Goal: Communication & Community: Participate in discussion

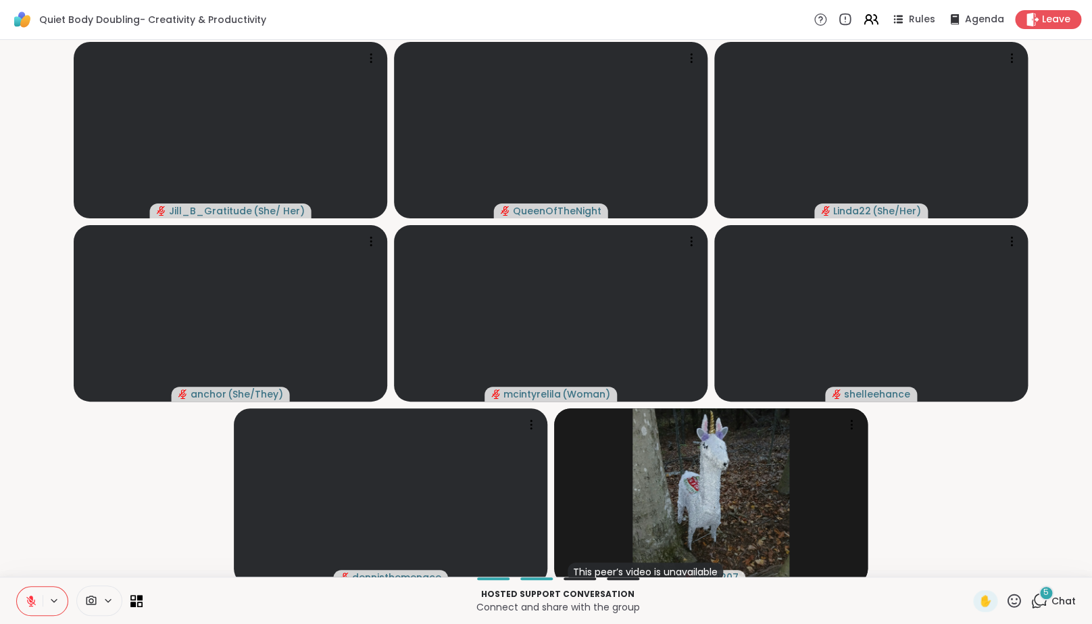
click at [1040, 609] on icon at bounding box center [1038, 600] width 17 height 17
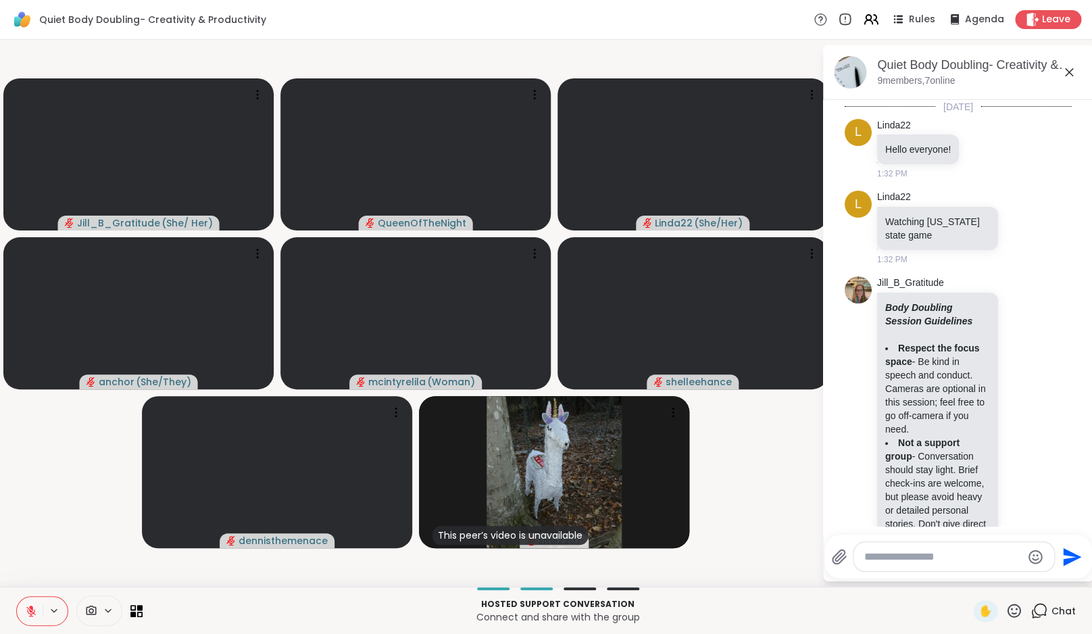
scroll to position [1544, 0]
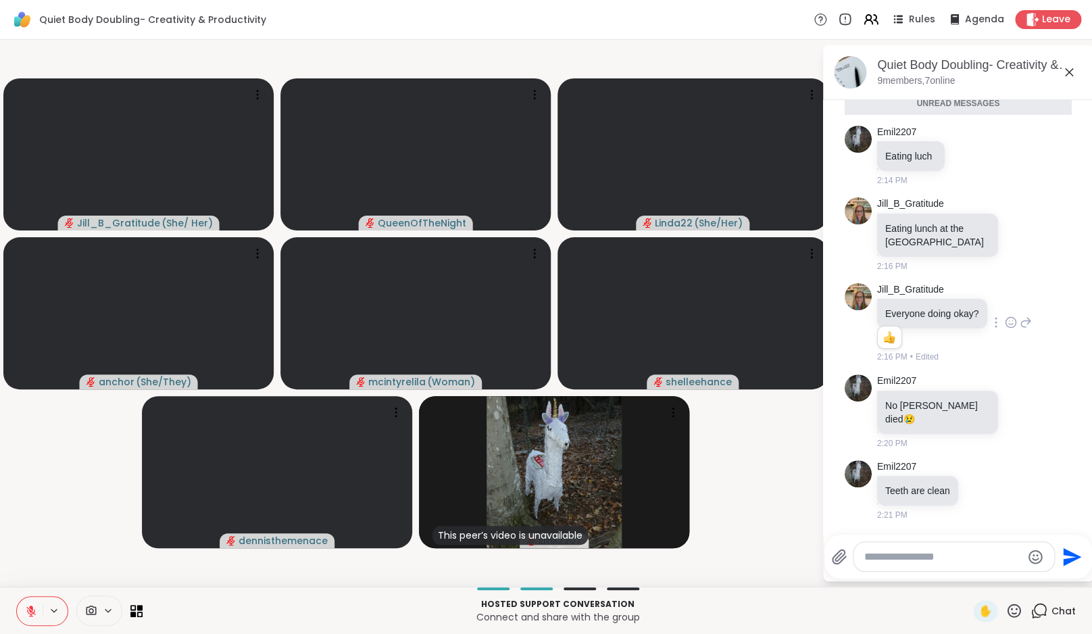
click at [1015, 318] on icon at bounding box center [1010, 323] width 10 height 10
click at [1016, 302] on button "Select Reaction: Heart" at bounding box center [1010, 300] width 27 height 27
click at [1019, 410] on icon at bounding box center [1021, 411] width 12 height 14
click at [1051, 386] on div "Select Reaction: Sad" at bounding box center [1051, 389] width 12 height 12
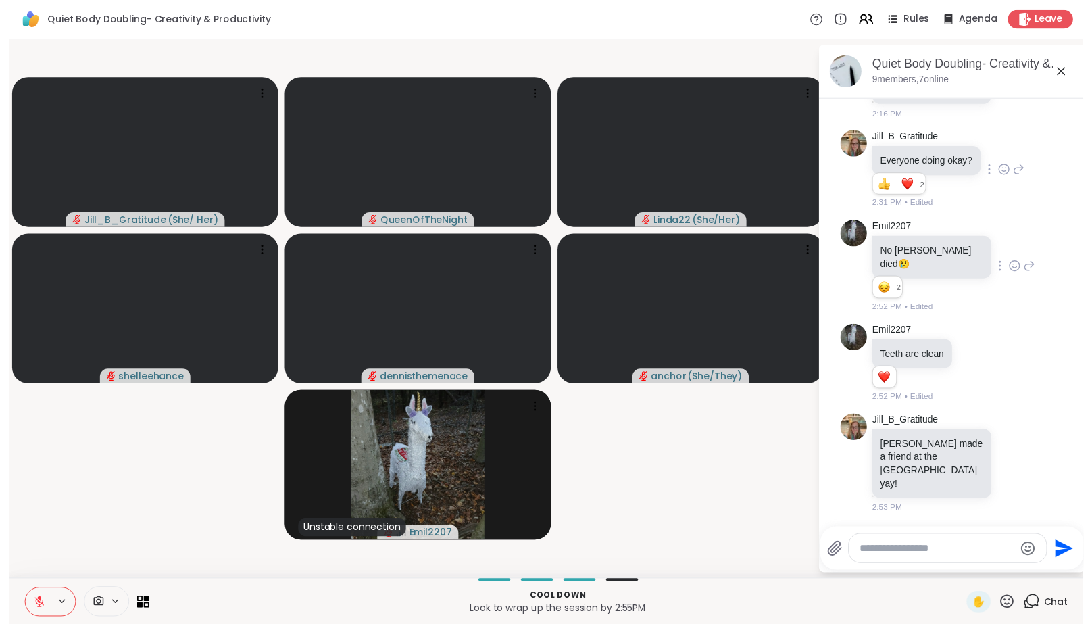
scroll to position [1636, 0]
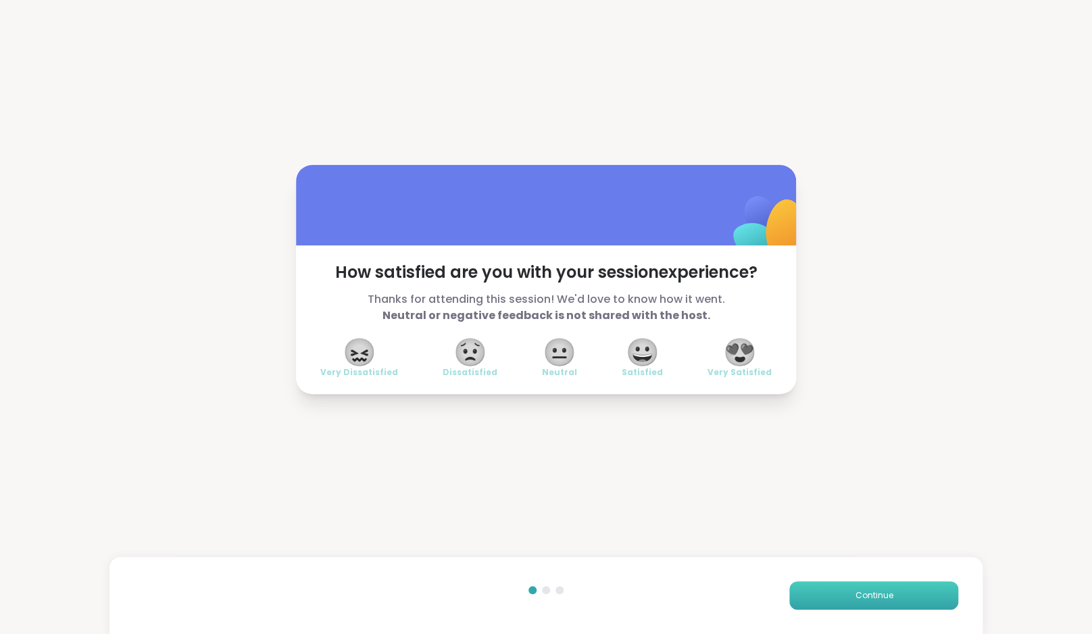
click at [889, 595] on span "Continue" at bounding box center [874, 595] width 38 height 12
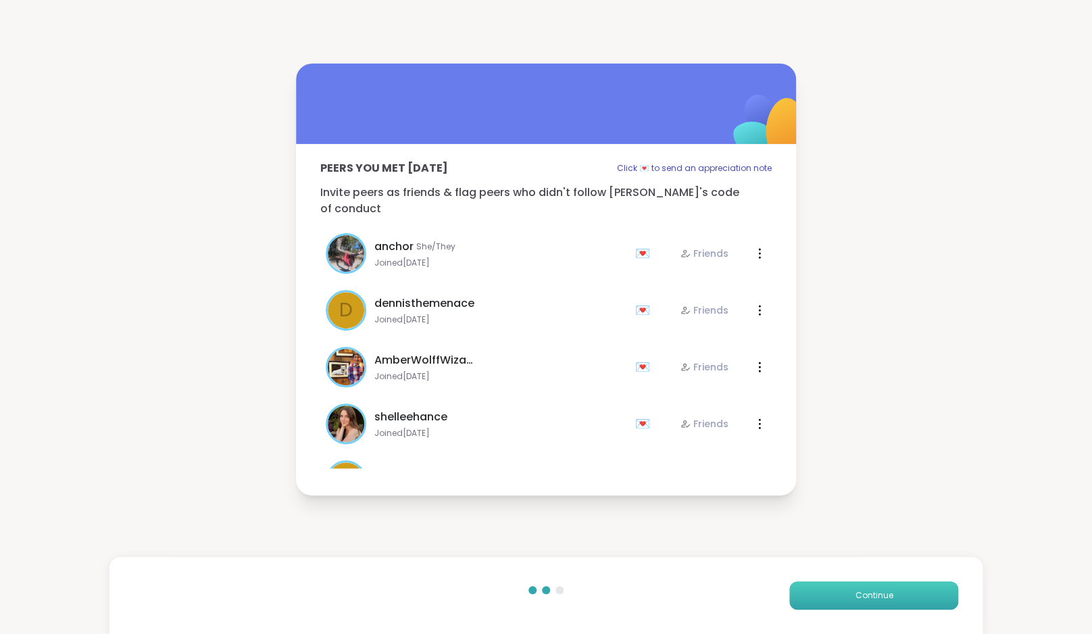
click at [889, 595] on span "Continue" at bounding box center [874, 595] width 38 height 12
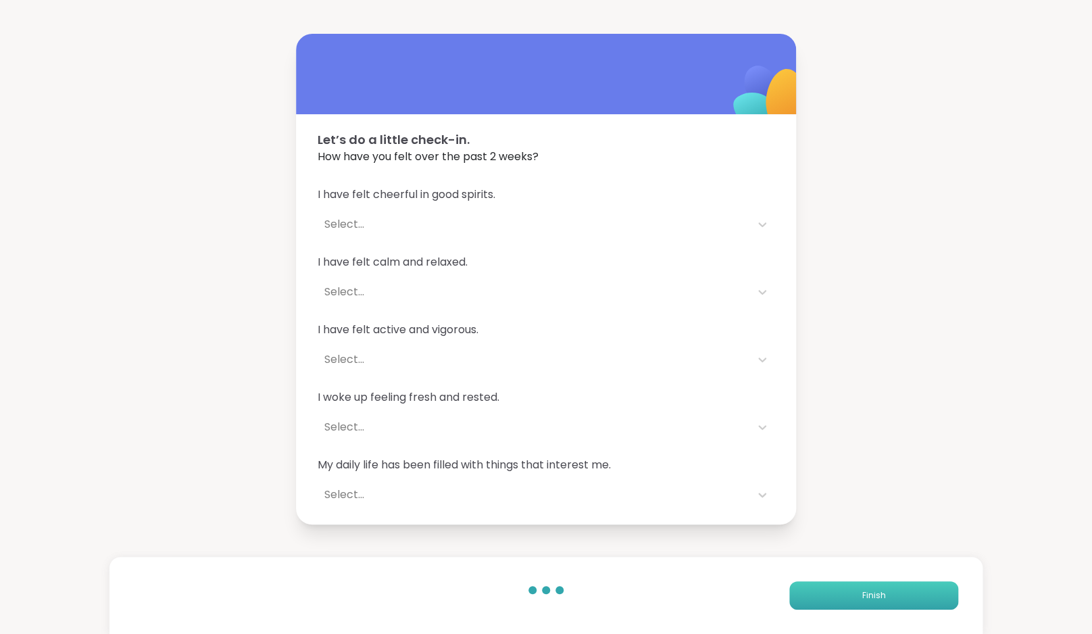
click at [889, 595] on button "Finish" at bounding box center [873, 595] width 169 height 28
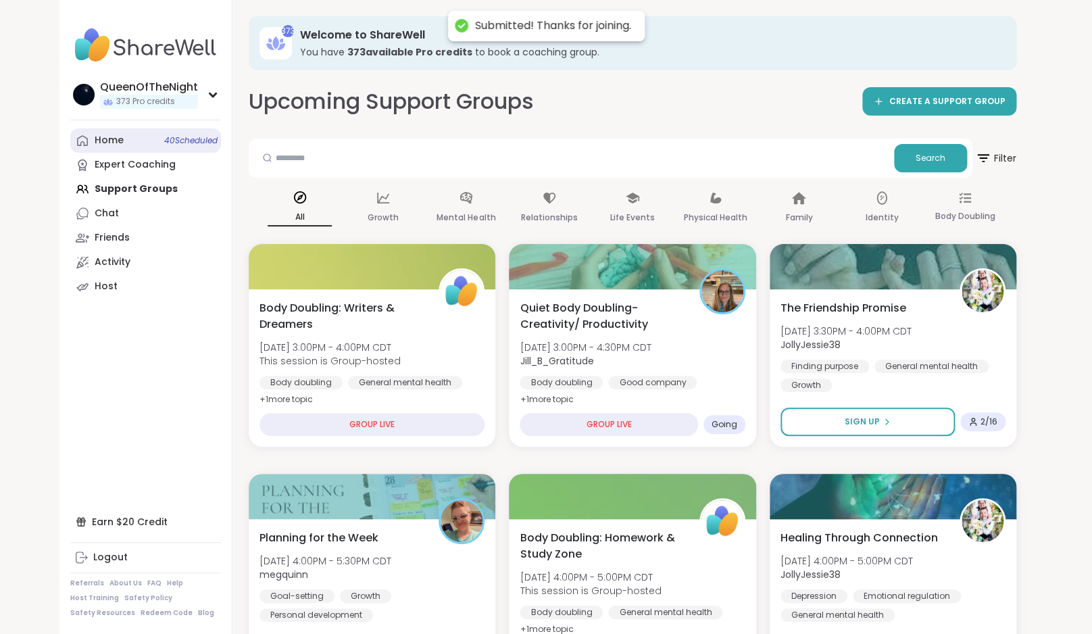
click at [129, 143] on link "Home 40 Scheduled" at bounding box center [145, 140] width 151 height 24
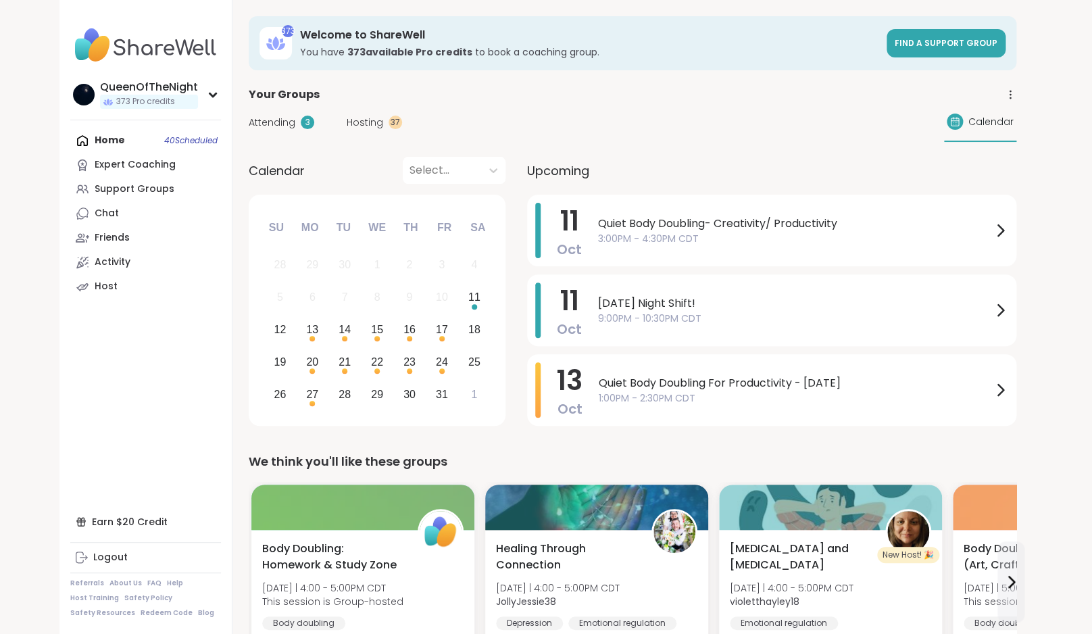
click at [278, 121] on span "Attending" at bounding box center [272, 123] width 47 height 14
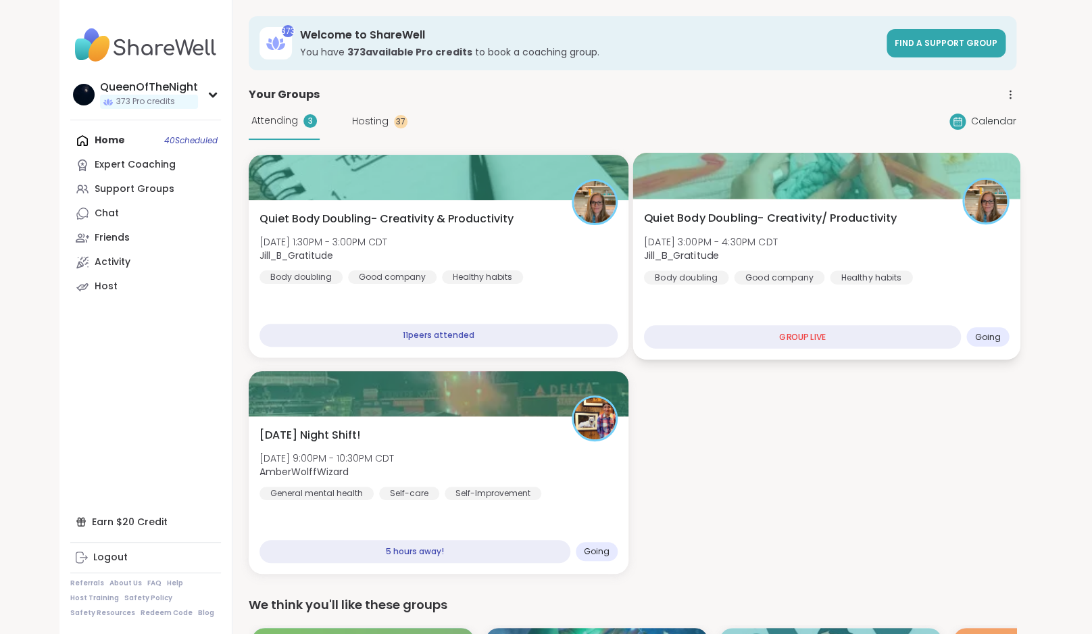
click at [765, 222] on span "Quiet Body Doubling- Creativity/ Productivity" at bounding box center [770, 218] width 253 height 16
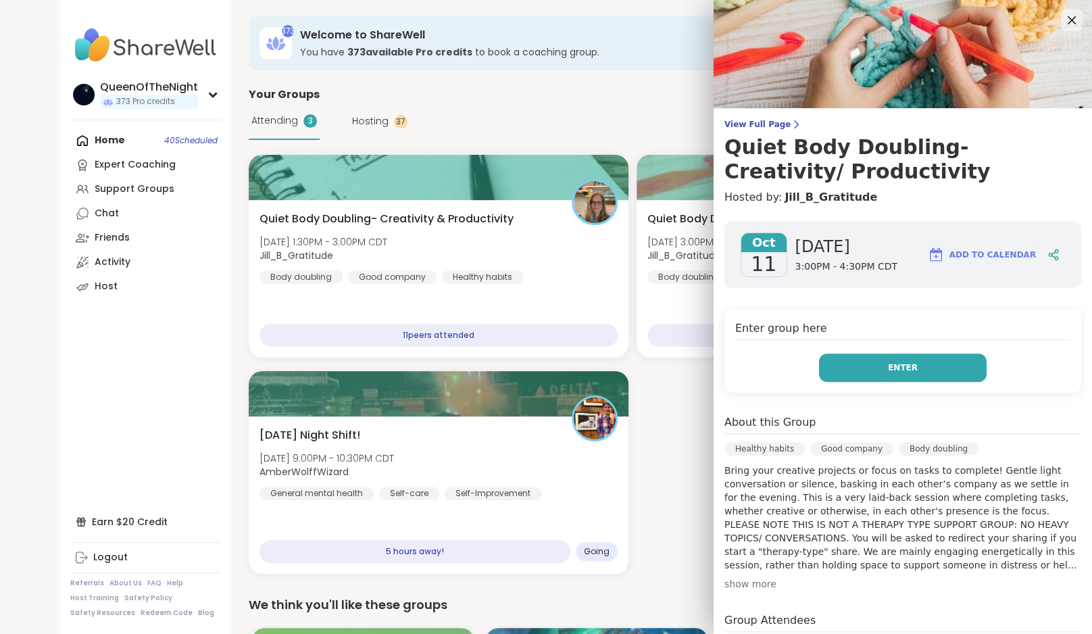
click at [861, 368] on button "Enter" at bounding box center [903, 367] width 168 height 28
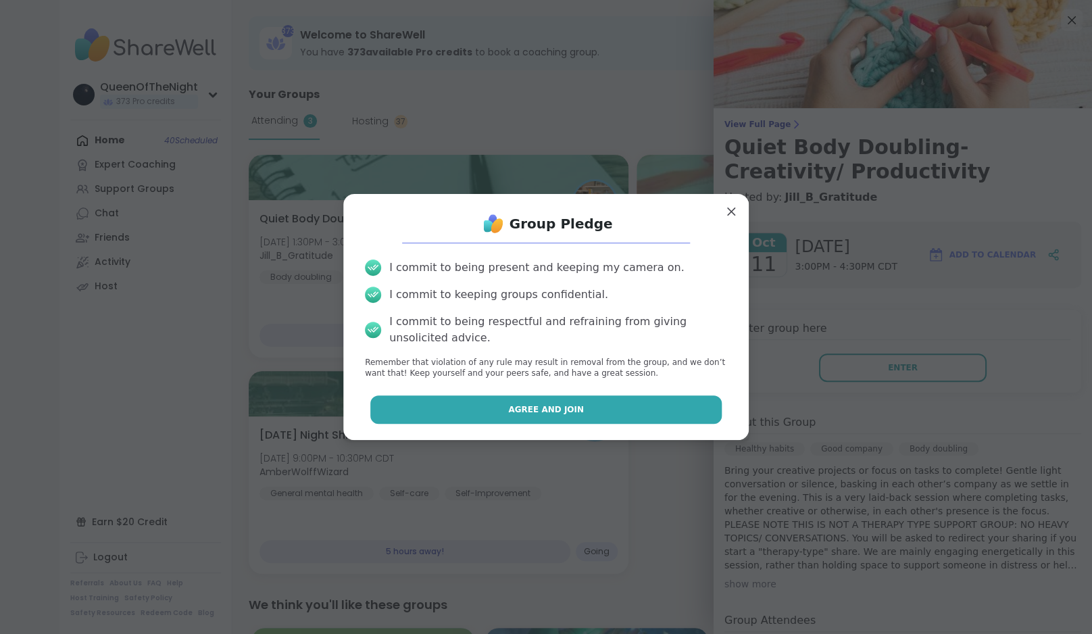
click at [499, 414] on button "Agree and Join" at bounding box center [546, 409] width 352 height 28
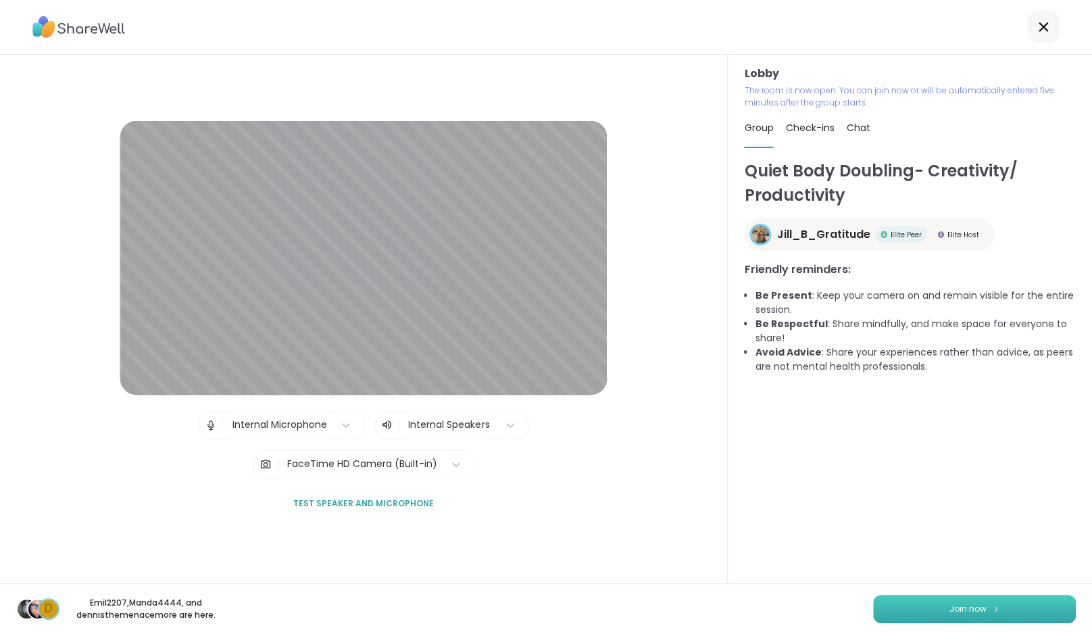
click at [889, 606] on button "Join now" at bounding box center [974, 609] width 203 height 28
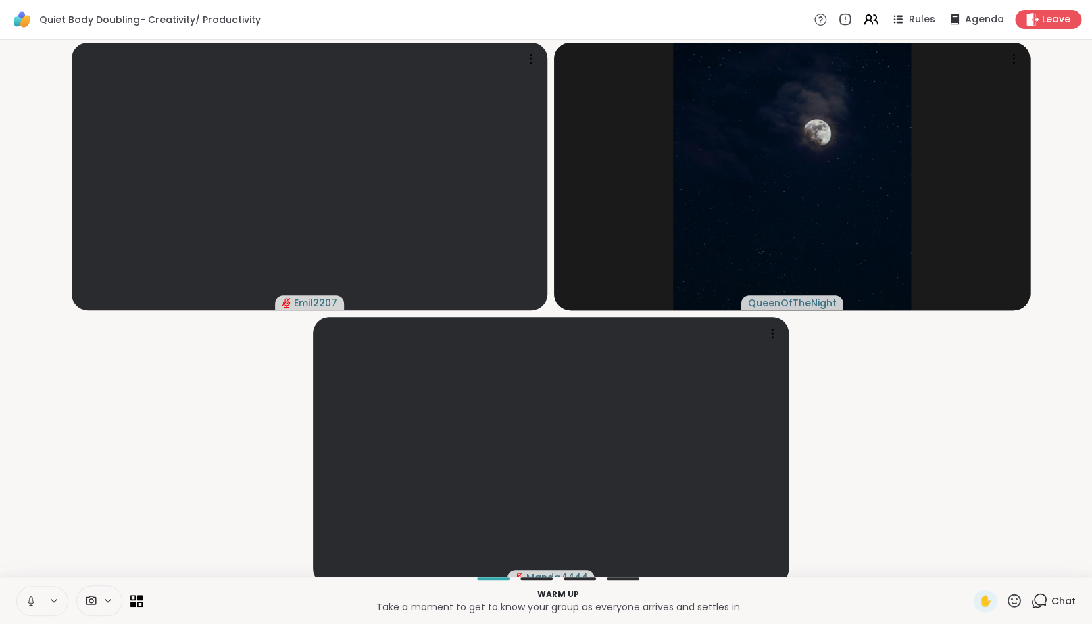
click at [38, 610] on button at bounding box center [30, 600] width 26 height 28
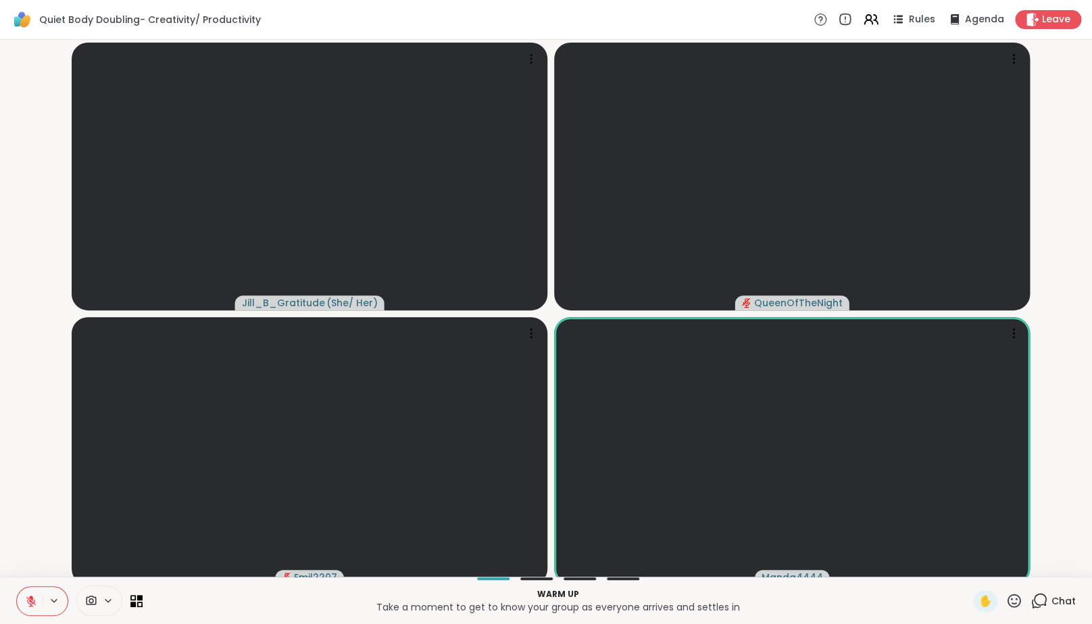
click at [29, 607] on icon at bounding box center [31, 601] width 12 height 12
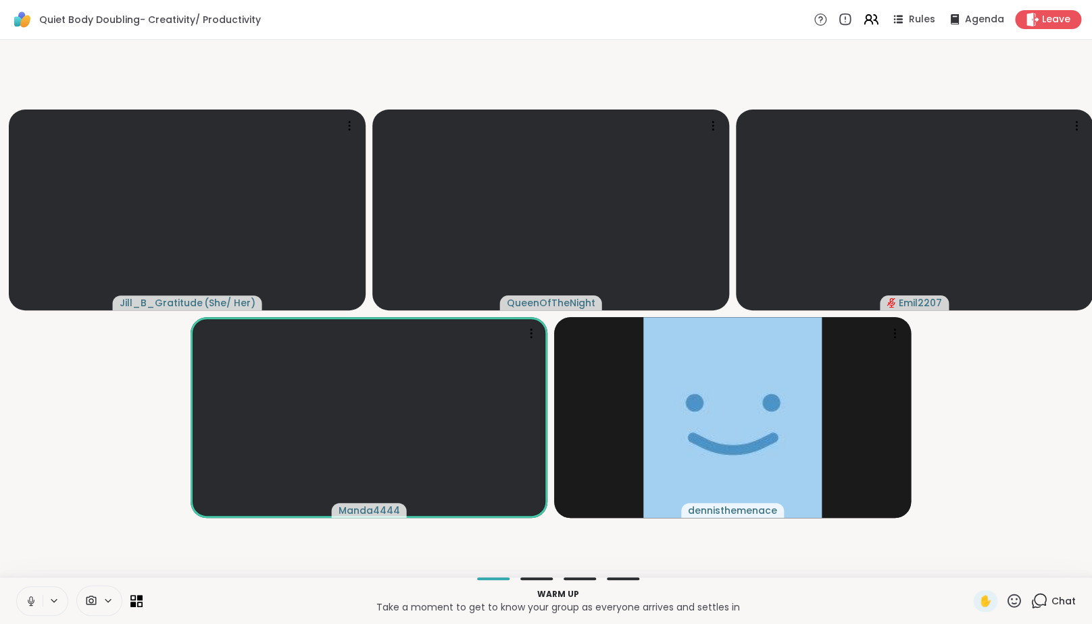
click at [29, 607] on icon at bounding box center [31, 601] width 12 height 12
